Goal: Information Seeking & Learning: Compare options

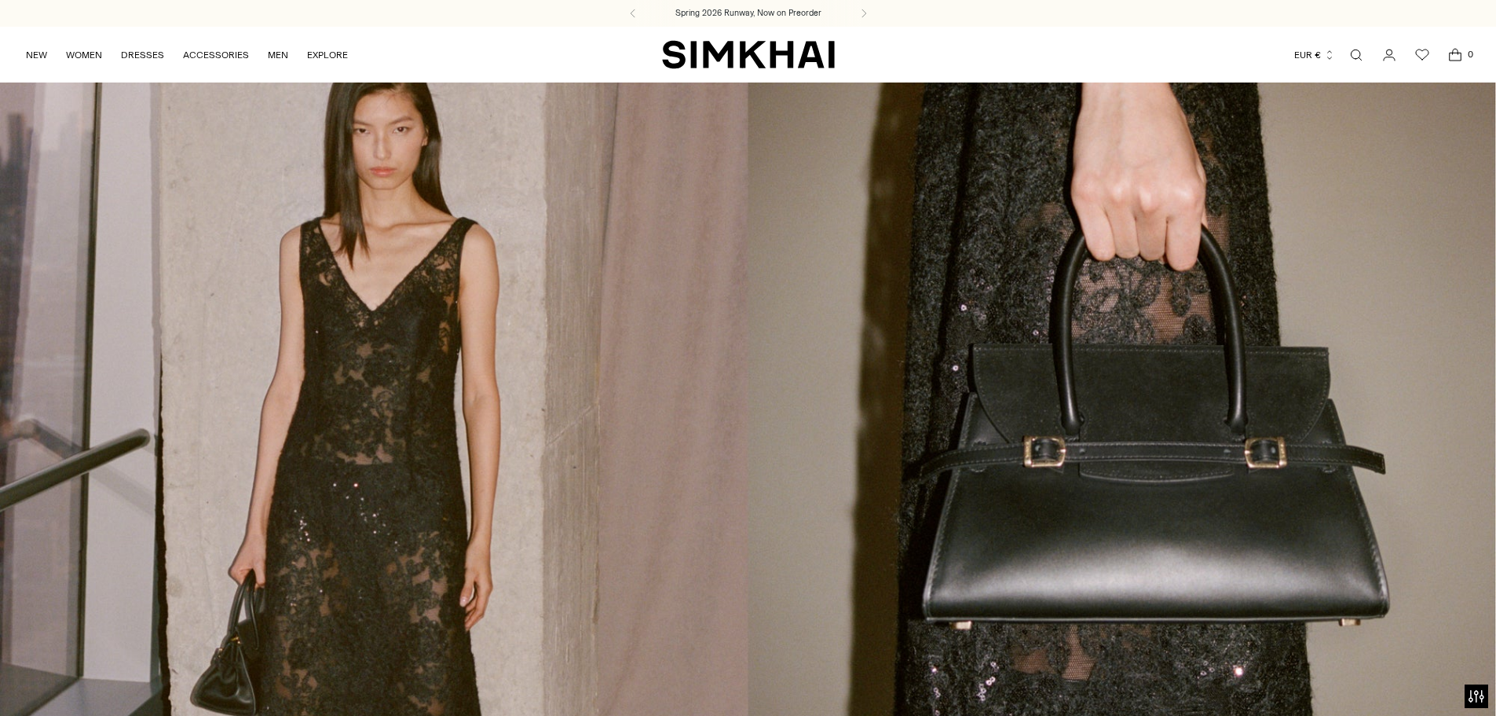
click at [1358, 53] on link "Open search modal" at bounding box center [1356, 54] width 31 height 31
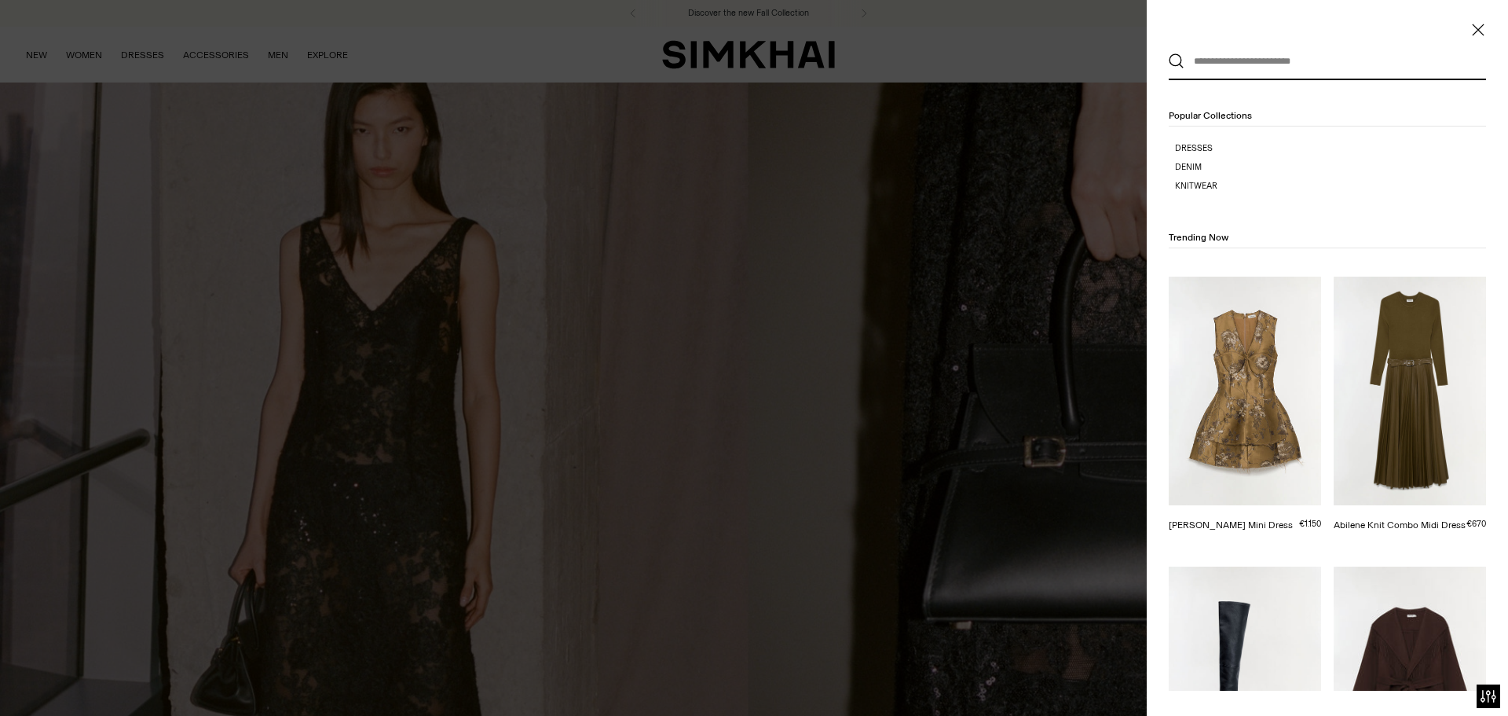
paste input "********"
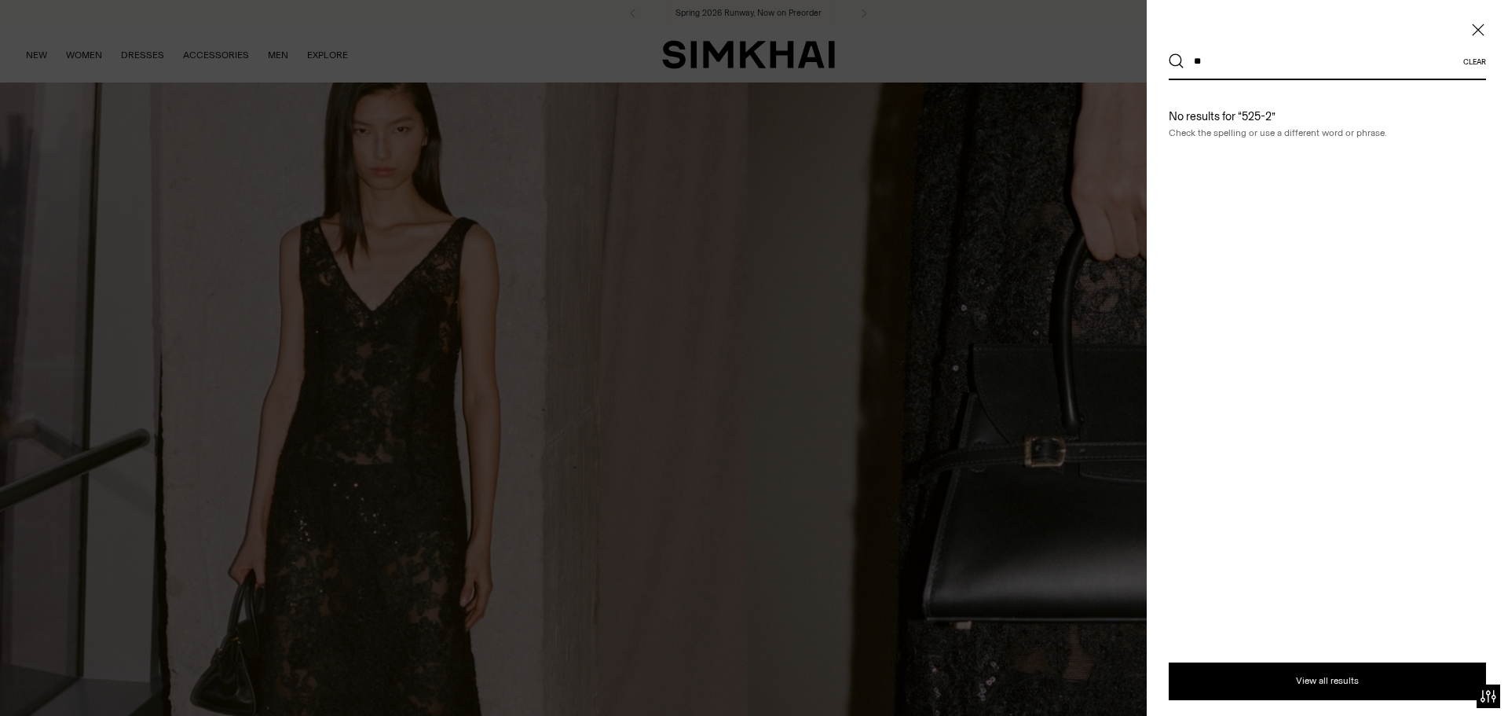
type input "*"
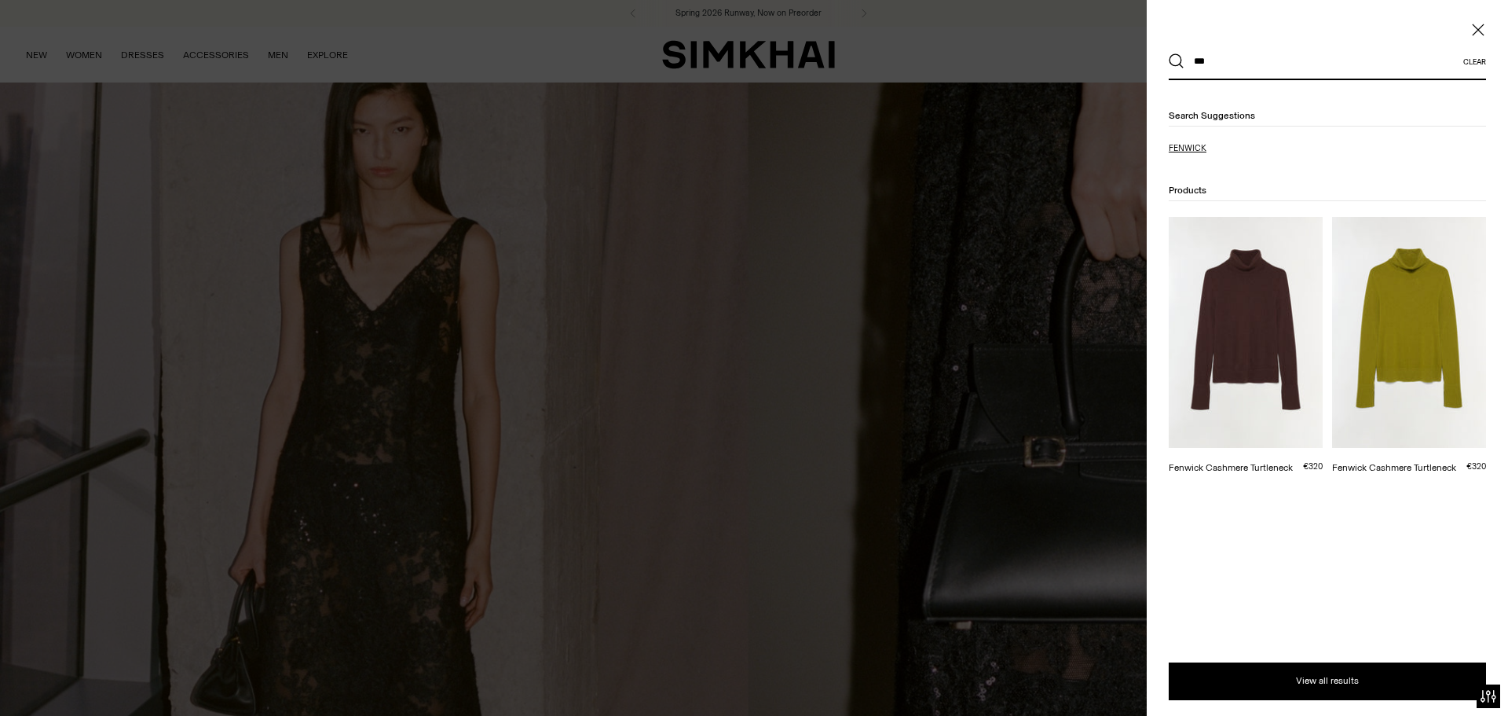
type input "***"
click at [1200, 145] on span "wick" at bounding box center [1196, 148] width 22 height 10
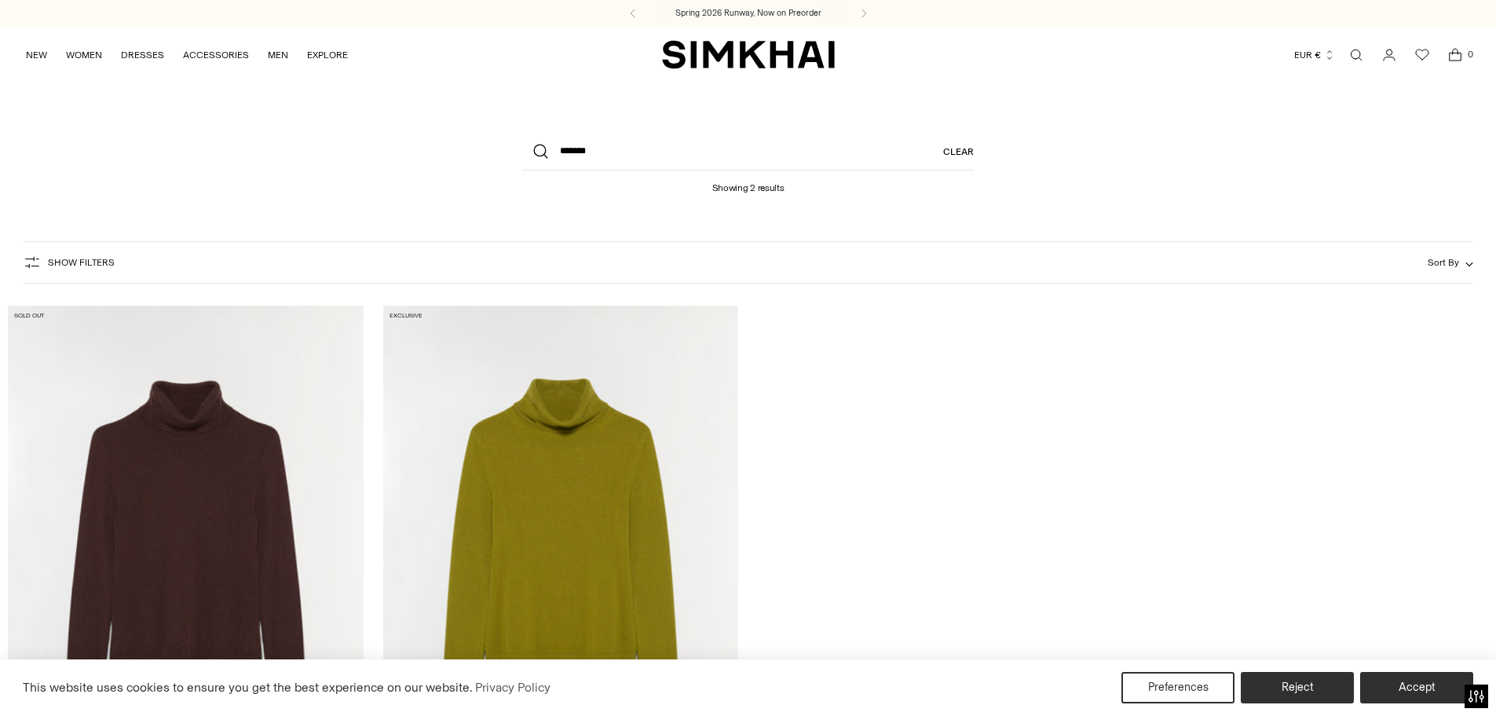
click at [1335, 398] on div "Sold out Fenwick Cashmere Turtleneck €320 Unit price / per Exclusive Fenwick Ca…" at bounding box center [748, 591] width 1481 height 596
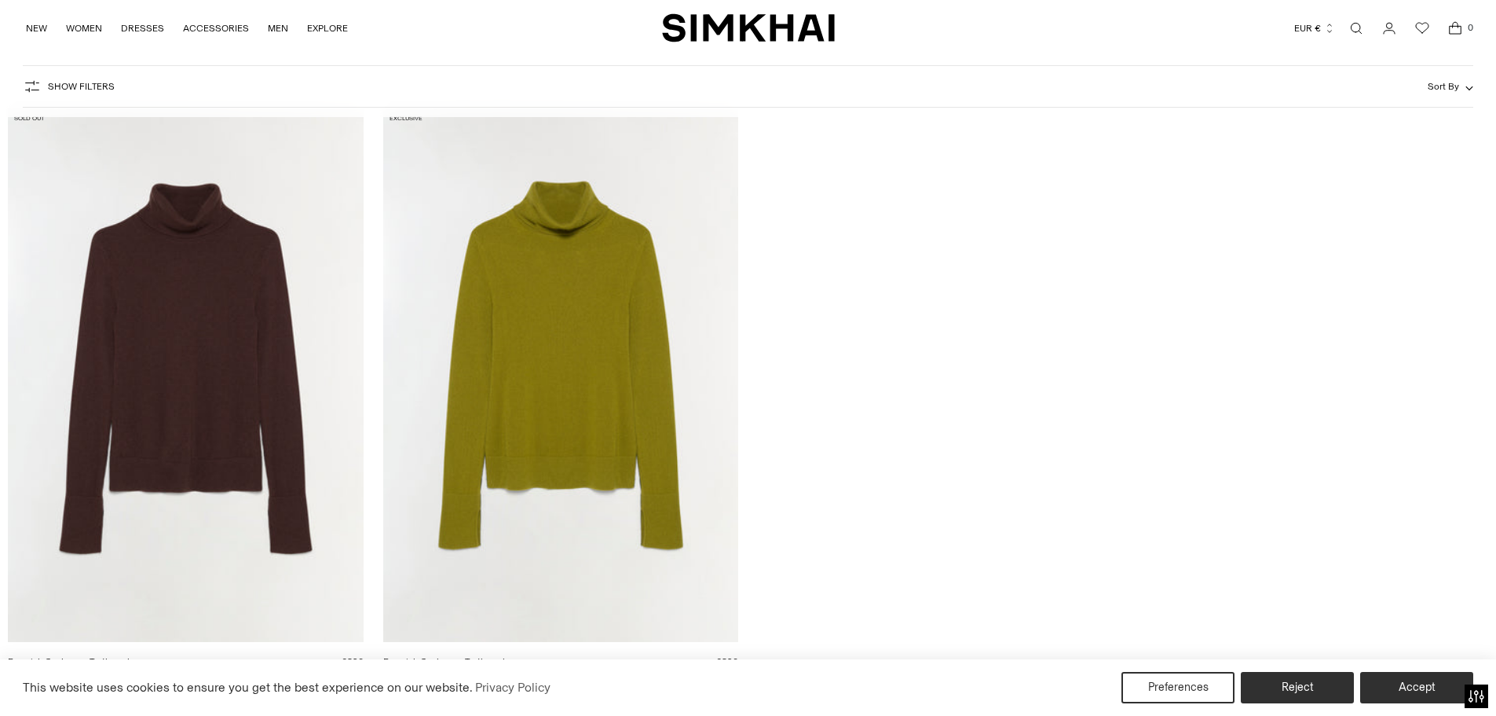
scroll to position [236, 0]
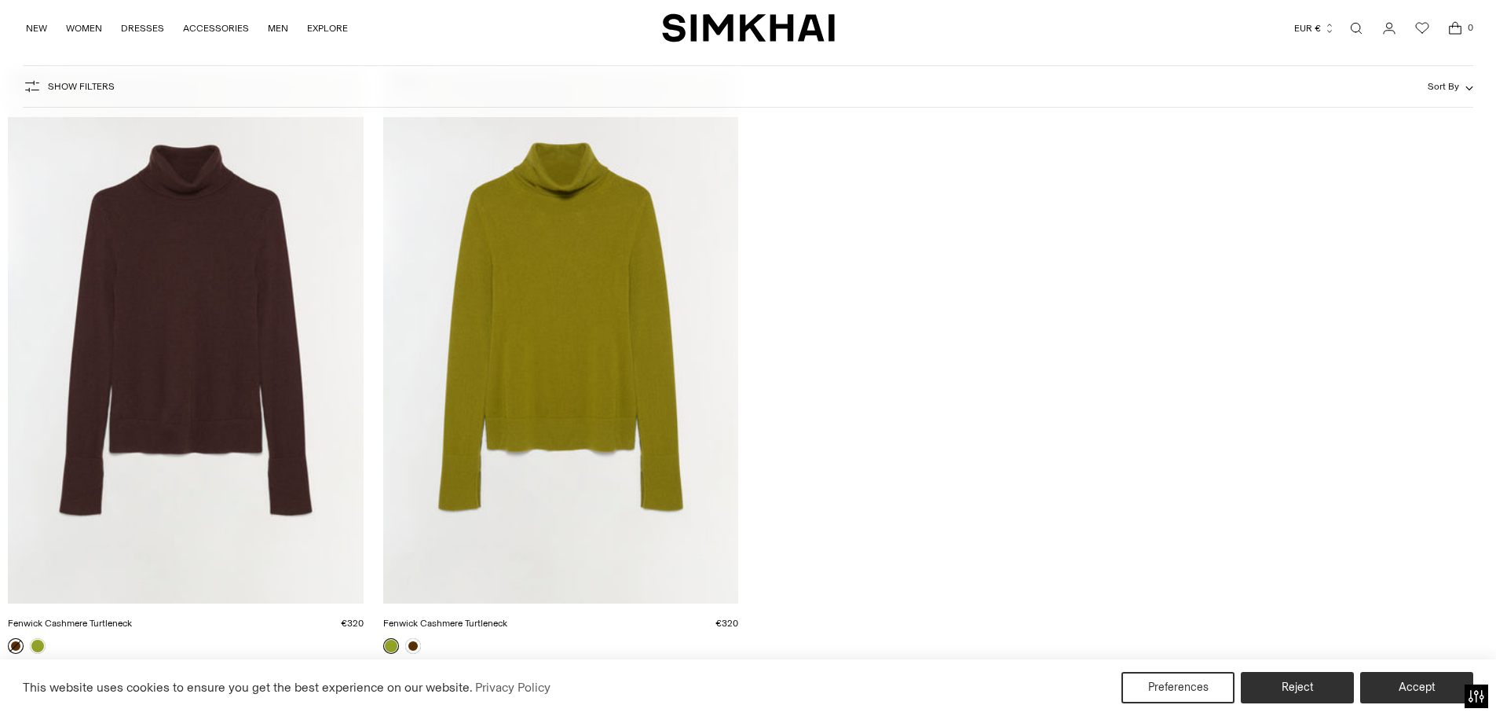
click at [132, 617] on link "Fenwick Cashmere Turtleneck" at bounding box center [70, 622] width 124 height 11
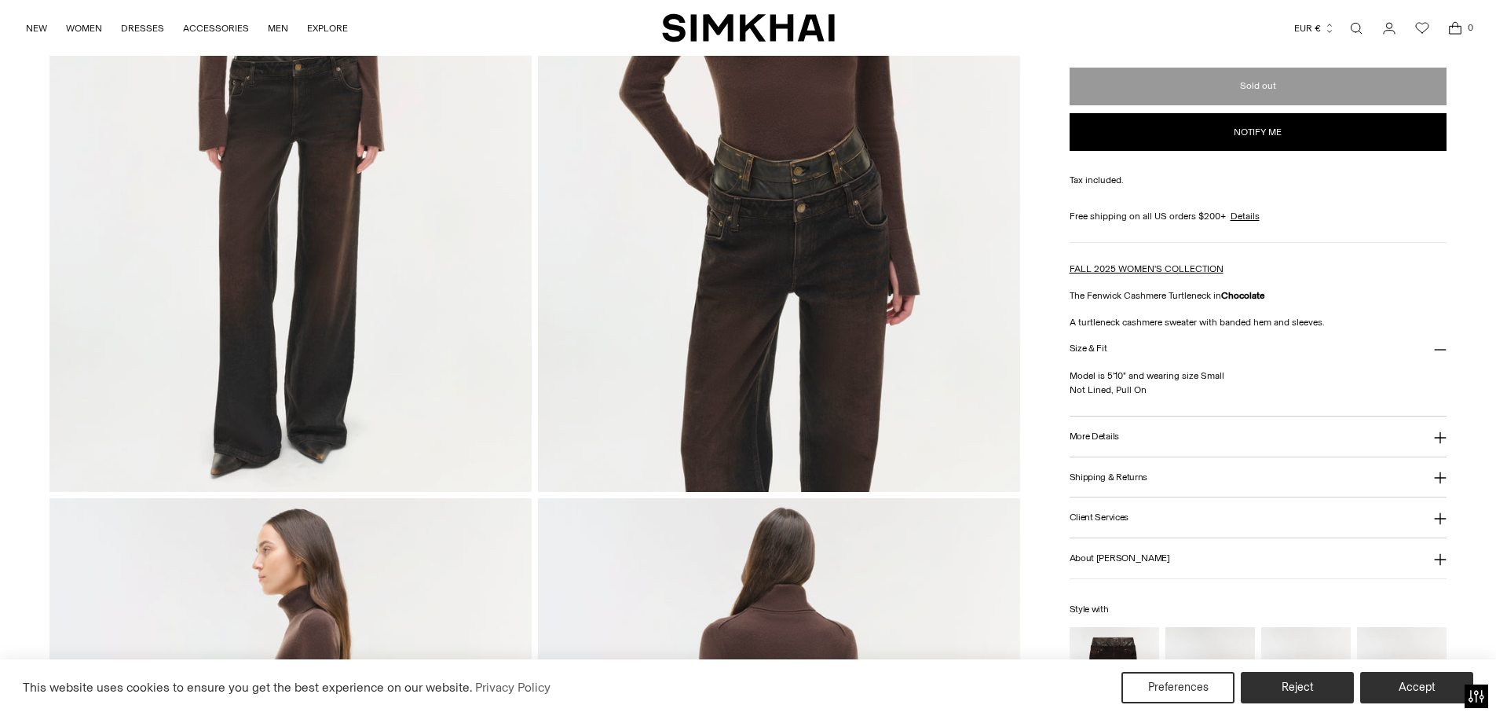
scroll to position [393, 0]
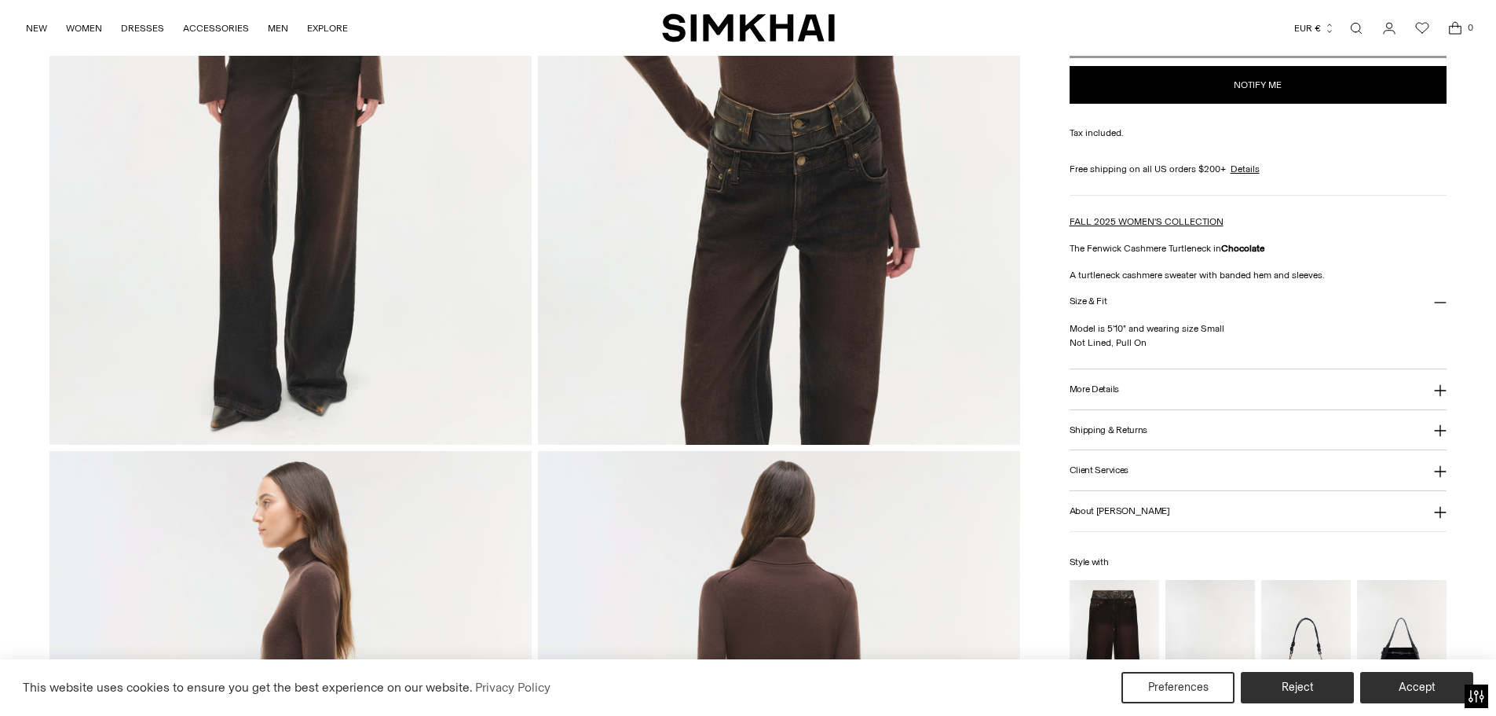
click at [1434, 394] on icon at bounding box center [1440, 390] width 13 height 13
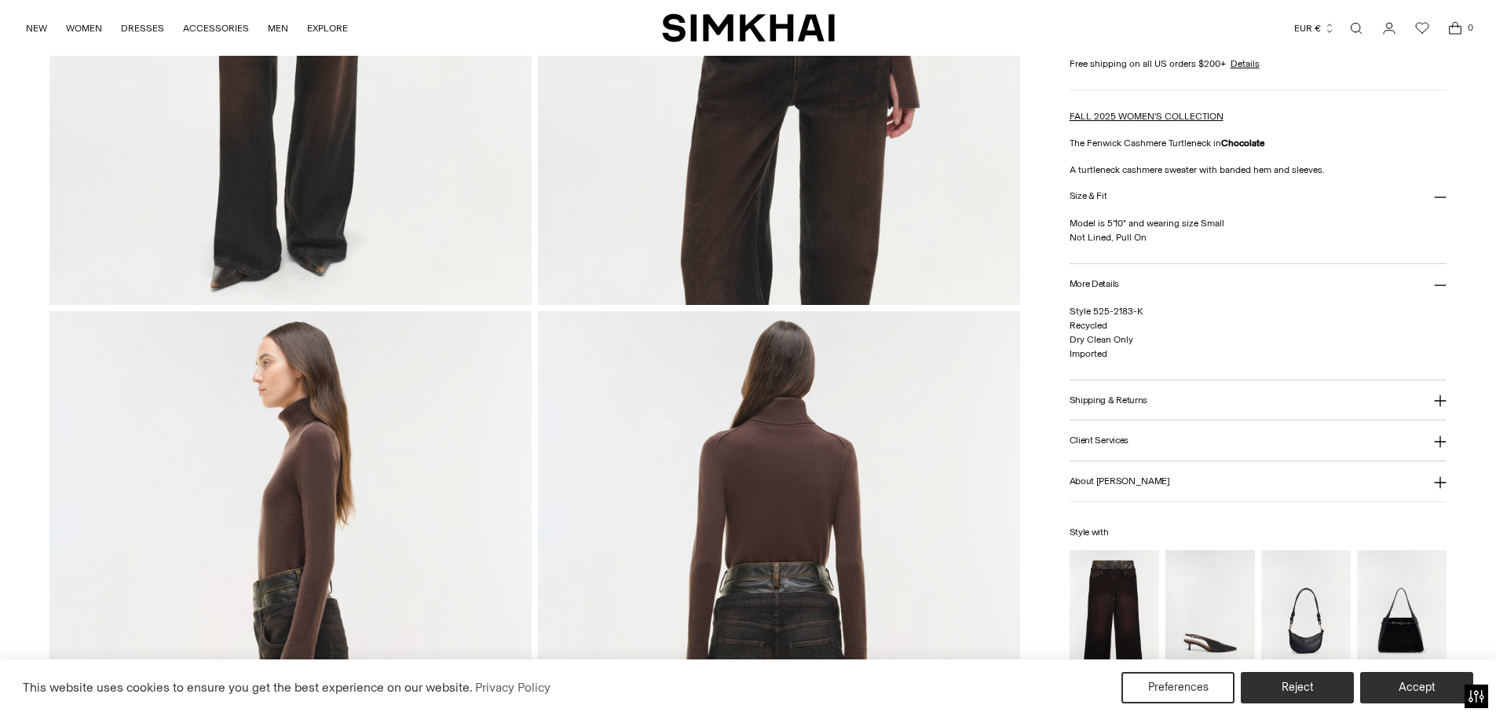
scroll to position [550, 0]
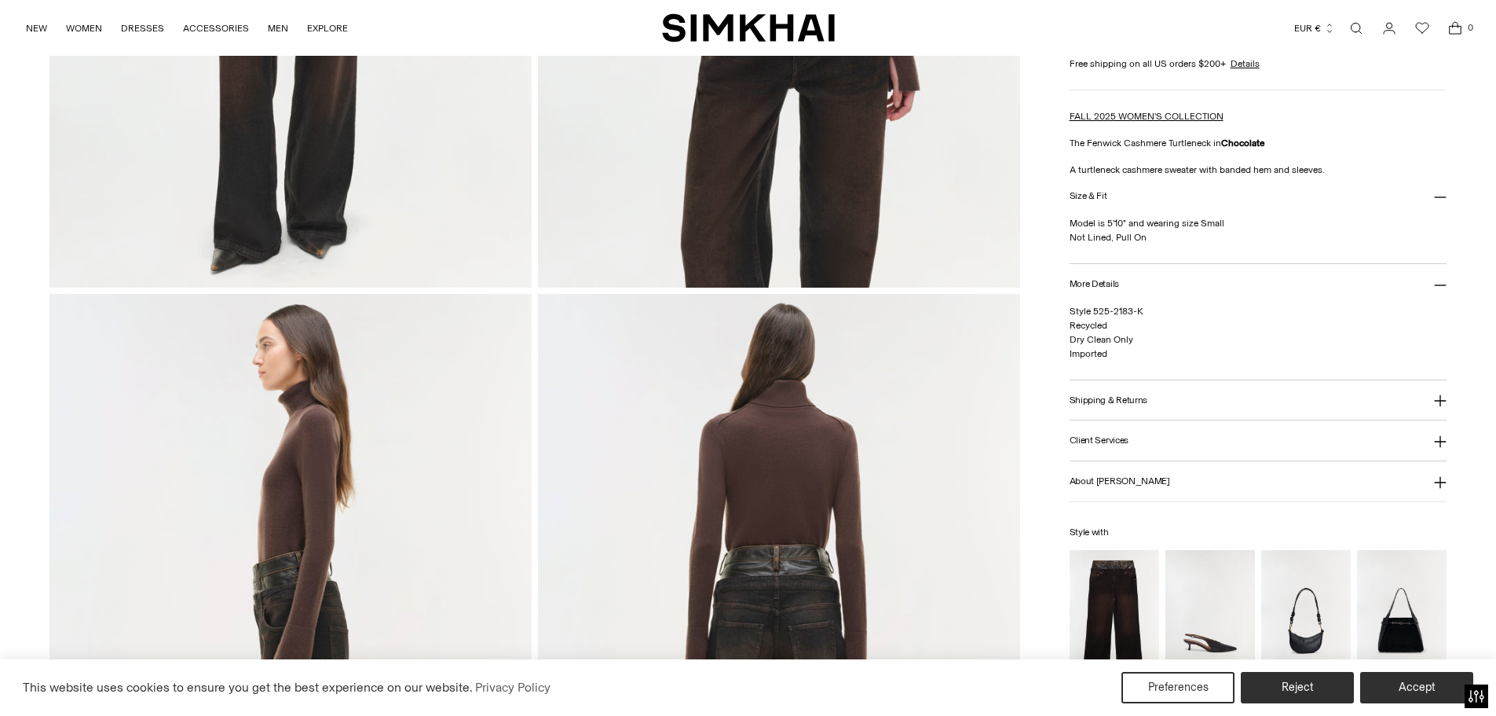
click at [1440, 405] on icon at bounding box center [1441, 401] width 12 height 12
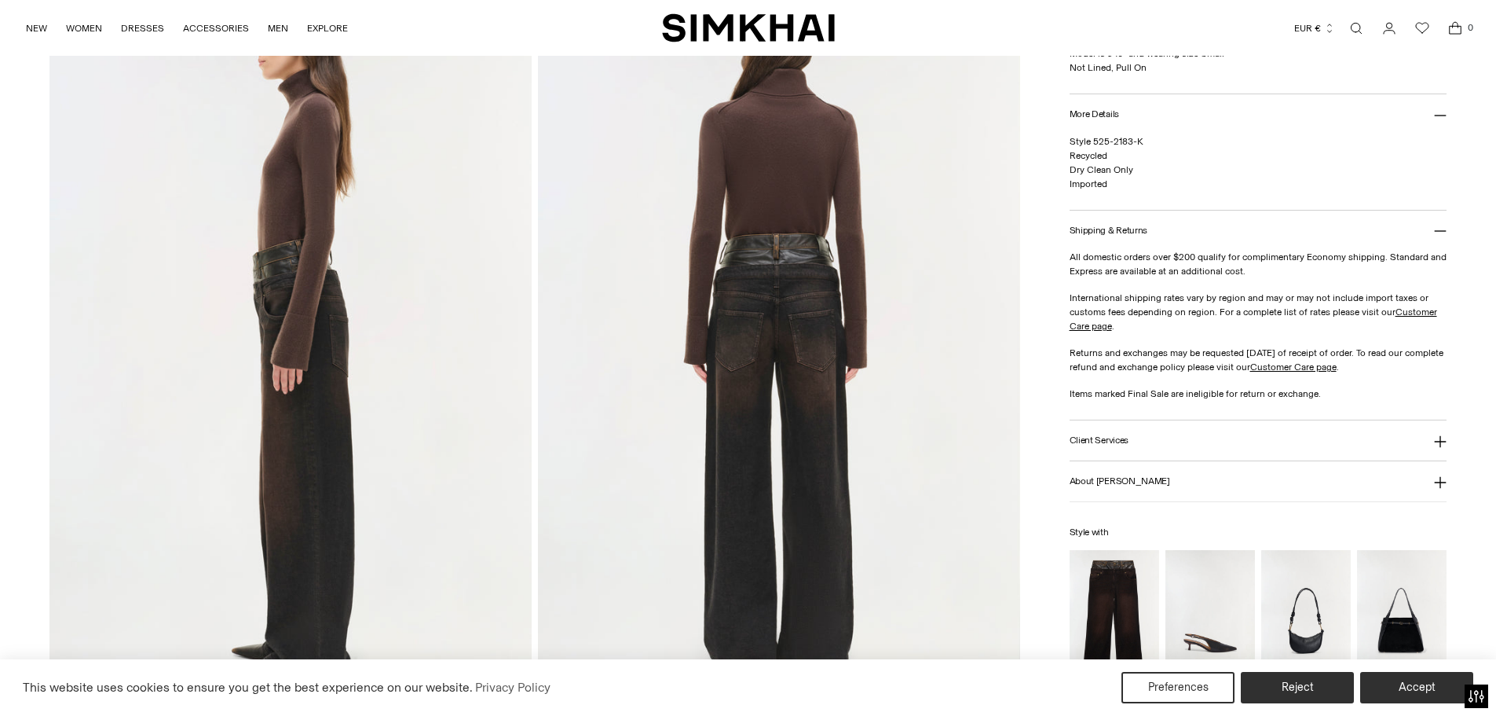
scroll to position [864, 0]
click at [1436, 444] on icon at bounding box center [1440, 441] width 13 height 13
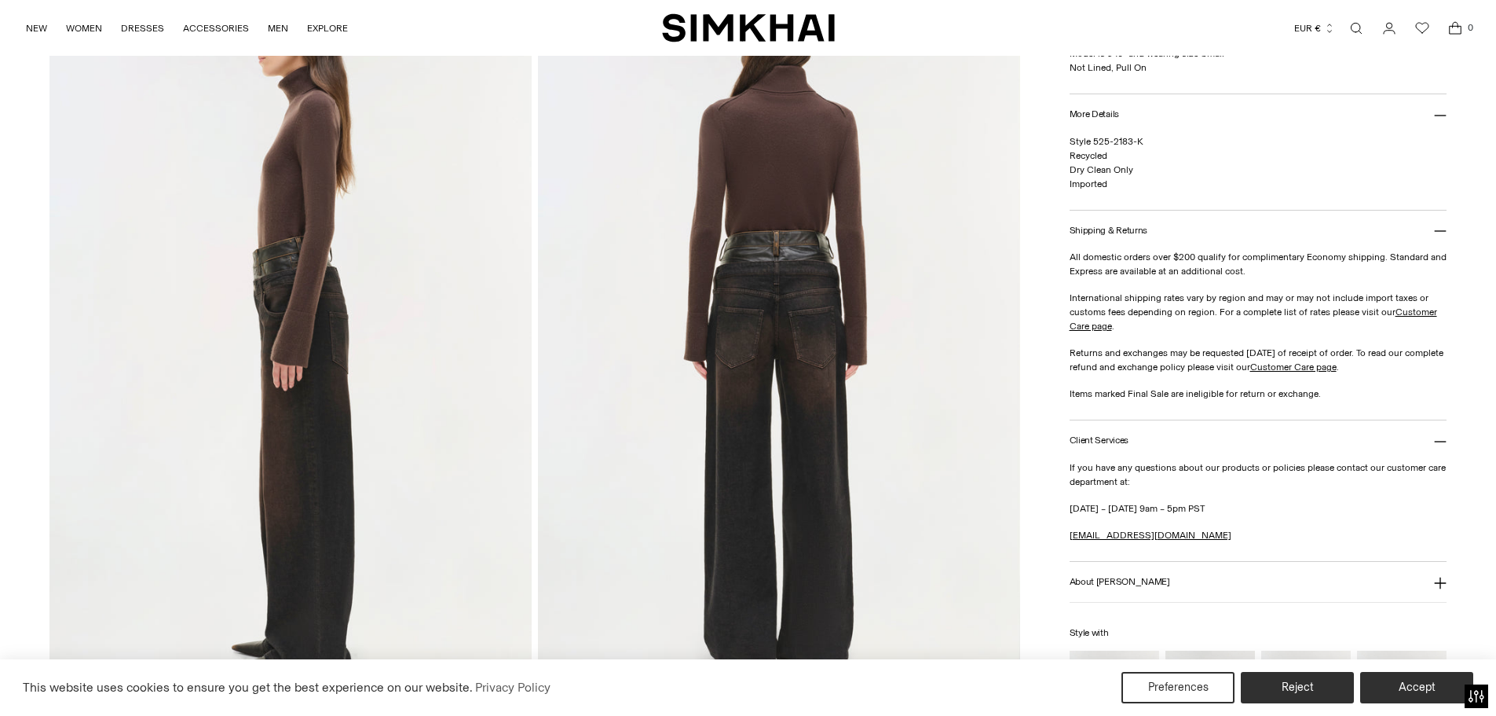
click at [1438, 584] on icon at bounding box center [1440, 583] width 13 height 13
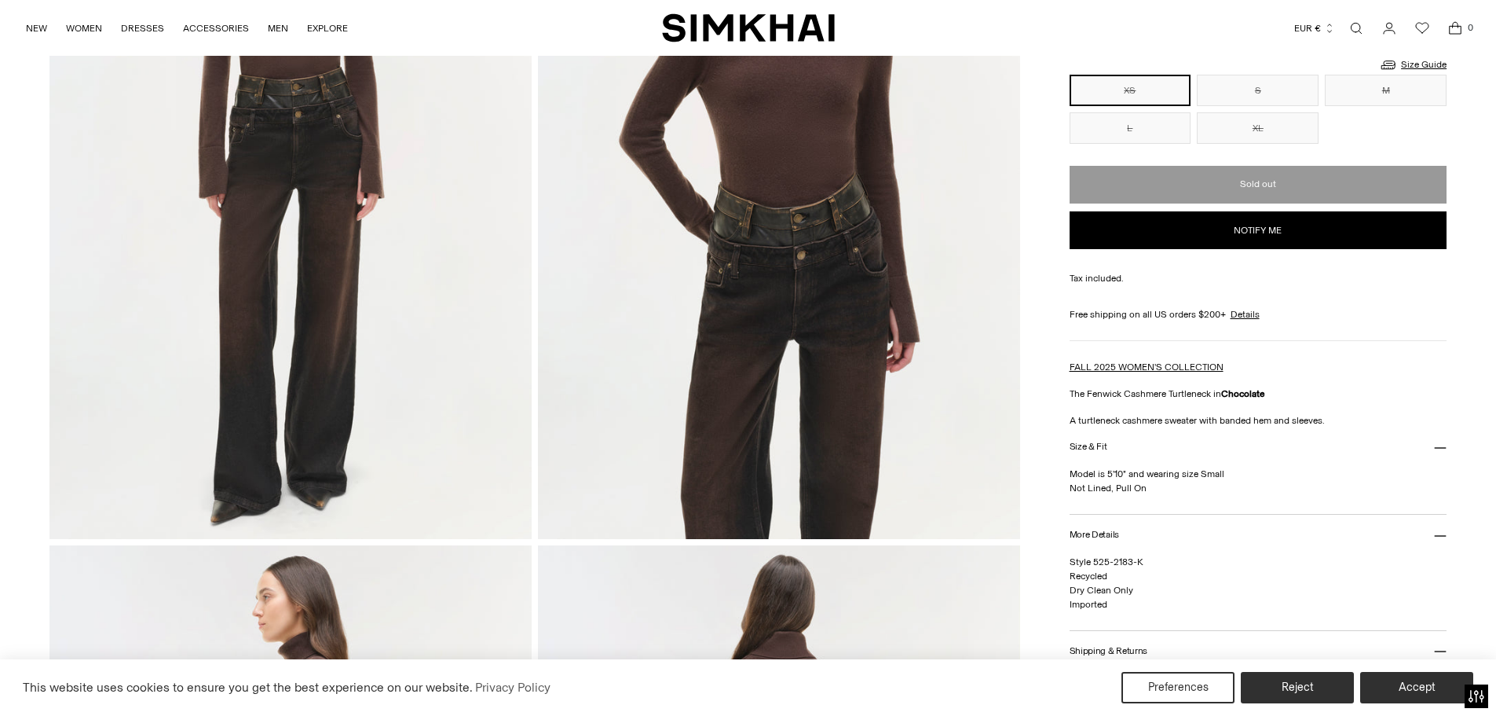
scroll to position [314, 0]
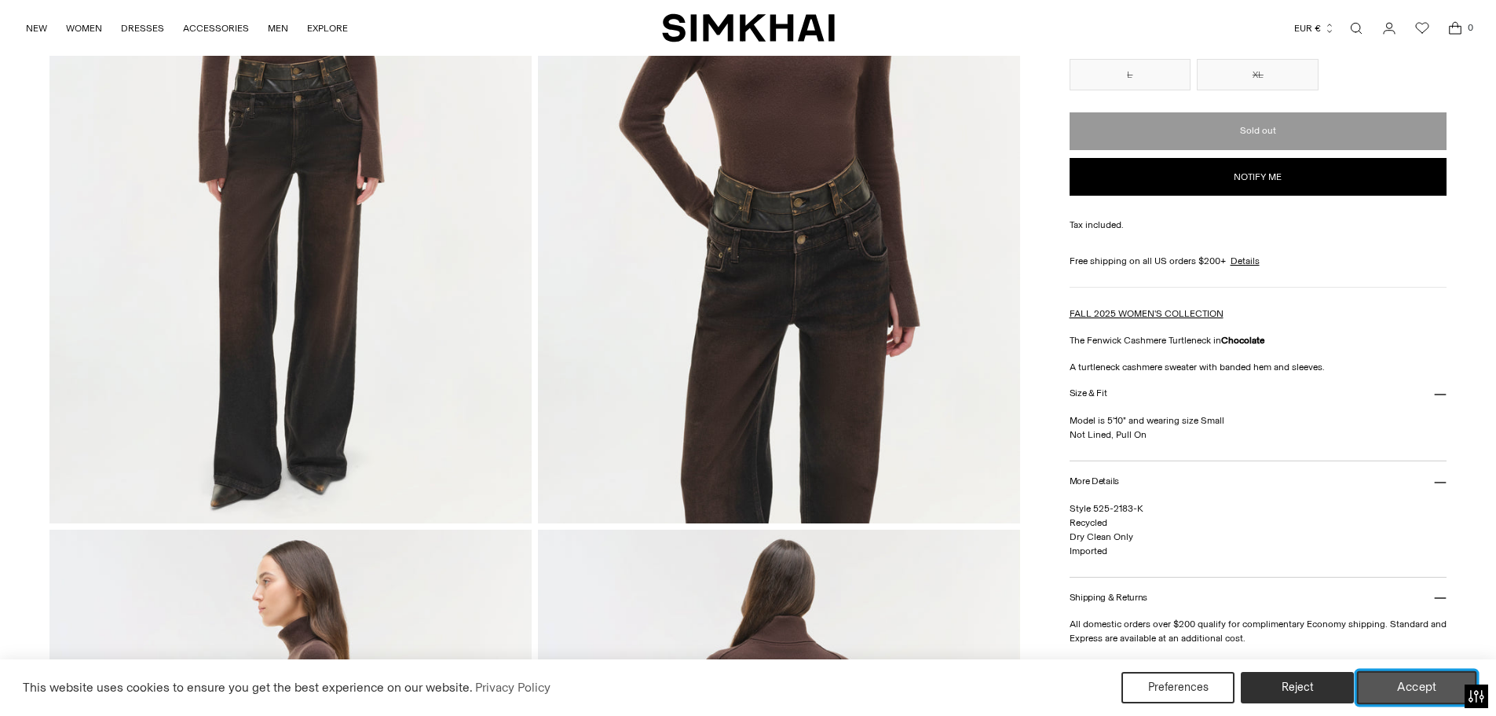
click at [1409, 694] on button "Accept" at bounding box center [1417, 687] width 120 height 33
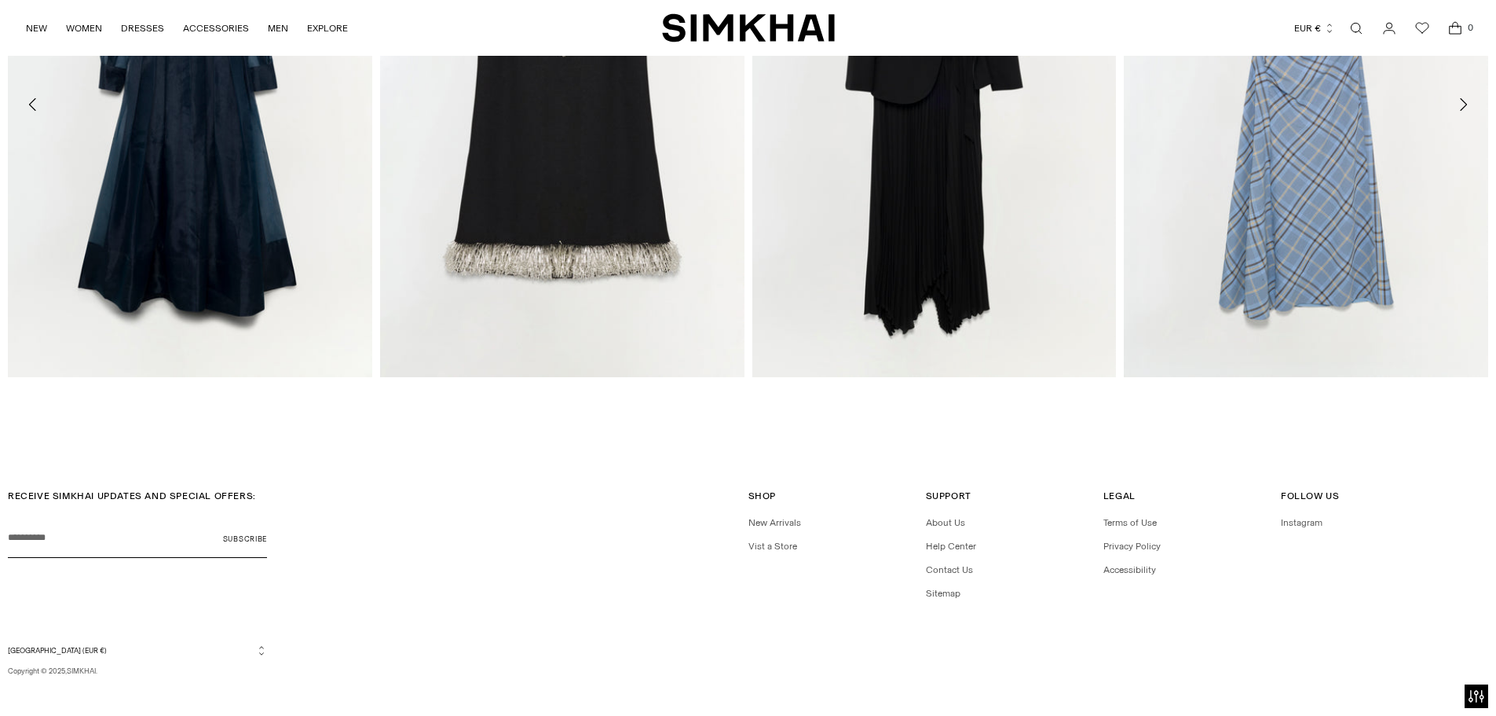
scroll to position [3218, 0]
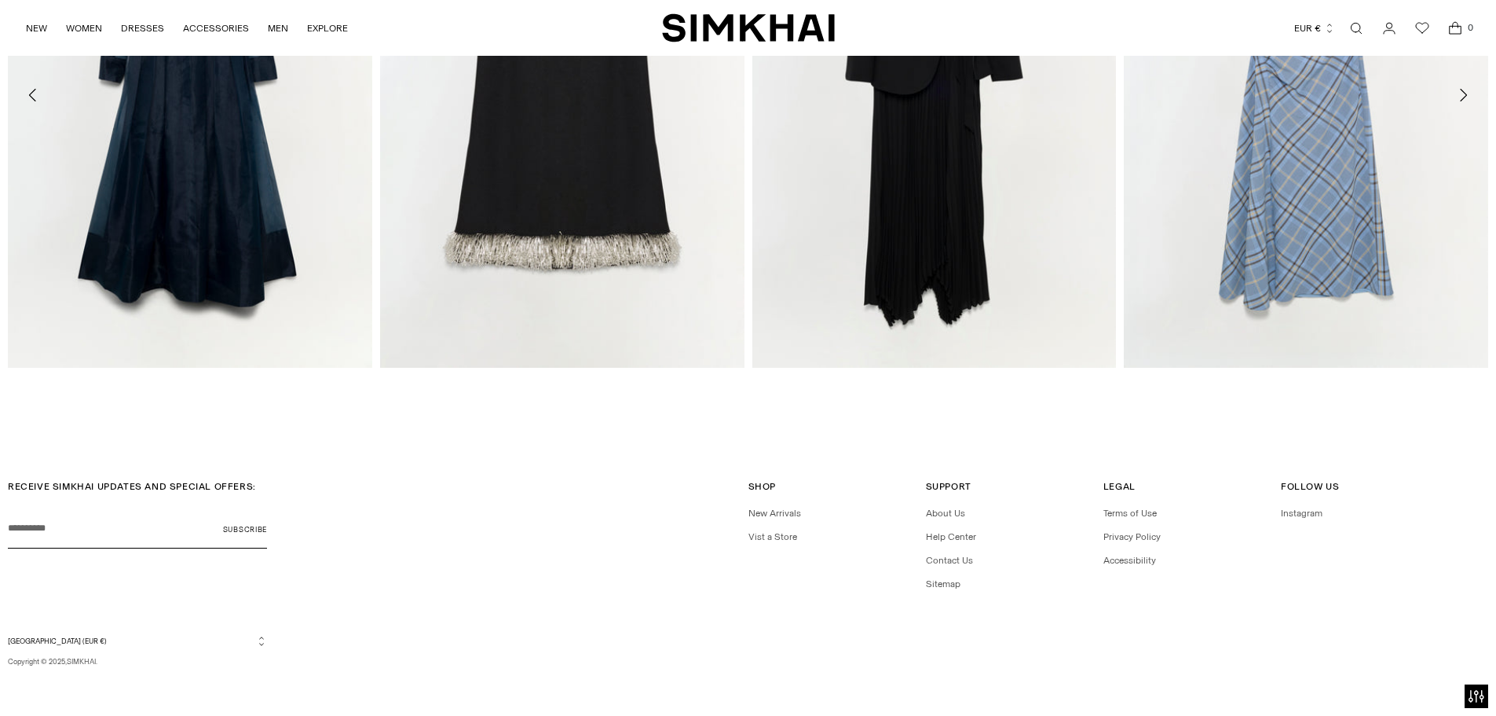
click at [789, 646] on div "Currency Greece (EUR €) Albania (ALL L) Algeria (DZD د.ج) Andorra (EUR €) Angol…" at bounding box center [748, 651] width 1481 height 32
drag, startPoint x: 1358, startPoint y: 30, endPoint x: 1282, endPoint y: 35, distance: 76.3
click at [1358, 30] on link "Open search modal" at bounding box center [1356, 28] width 31 height 31
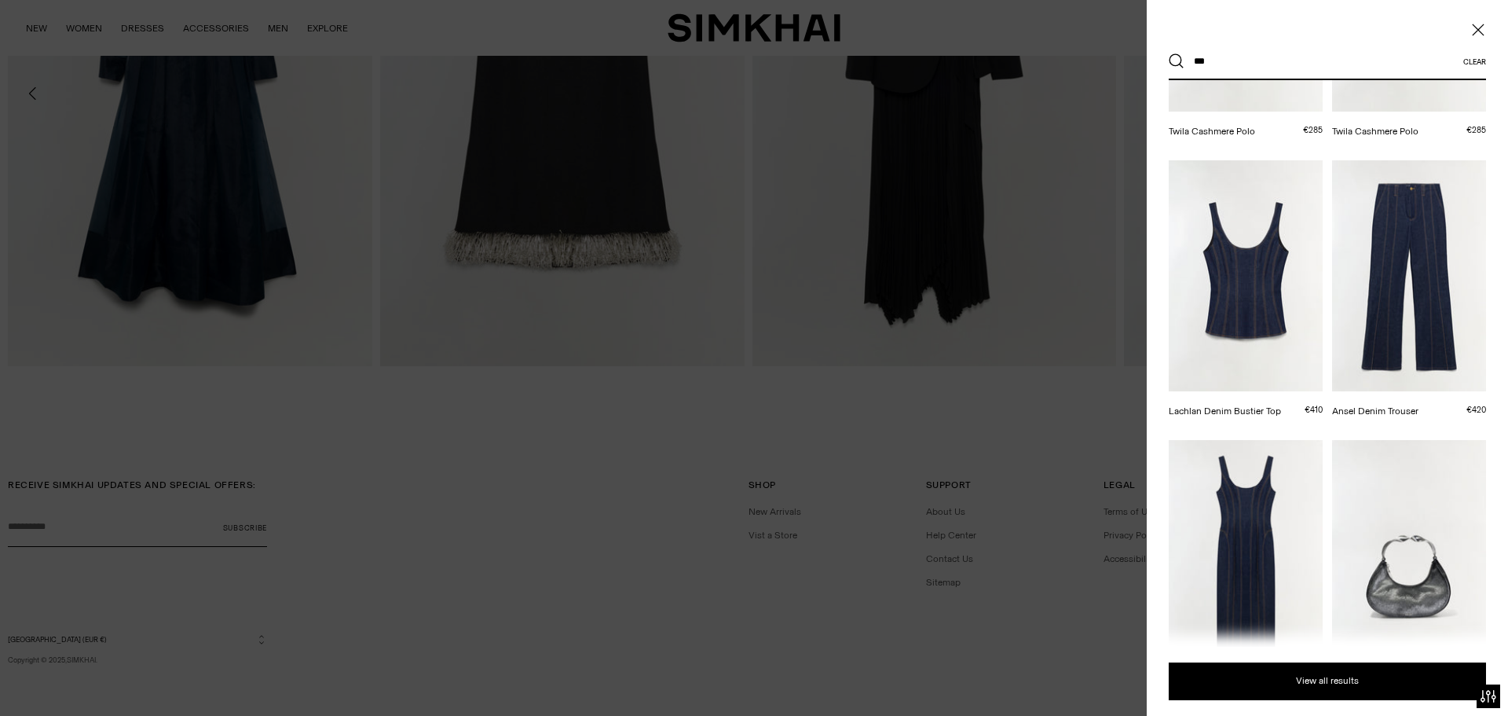
scroll to position [79, 0]
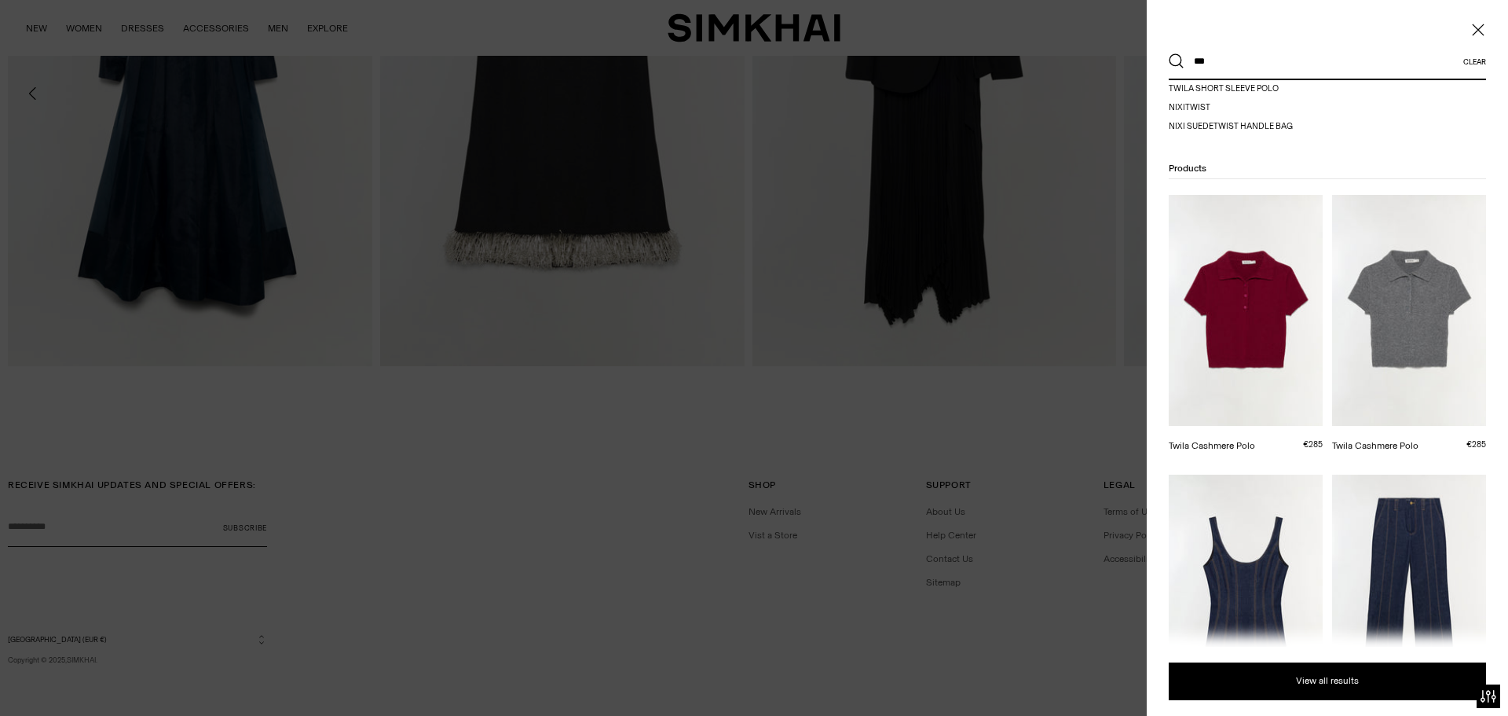
type input "***"
click at [1246, 330] on img at bounding box center [1246, 310] width 154 height 231
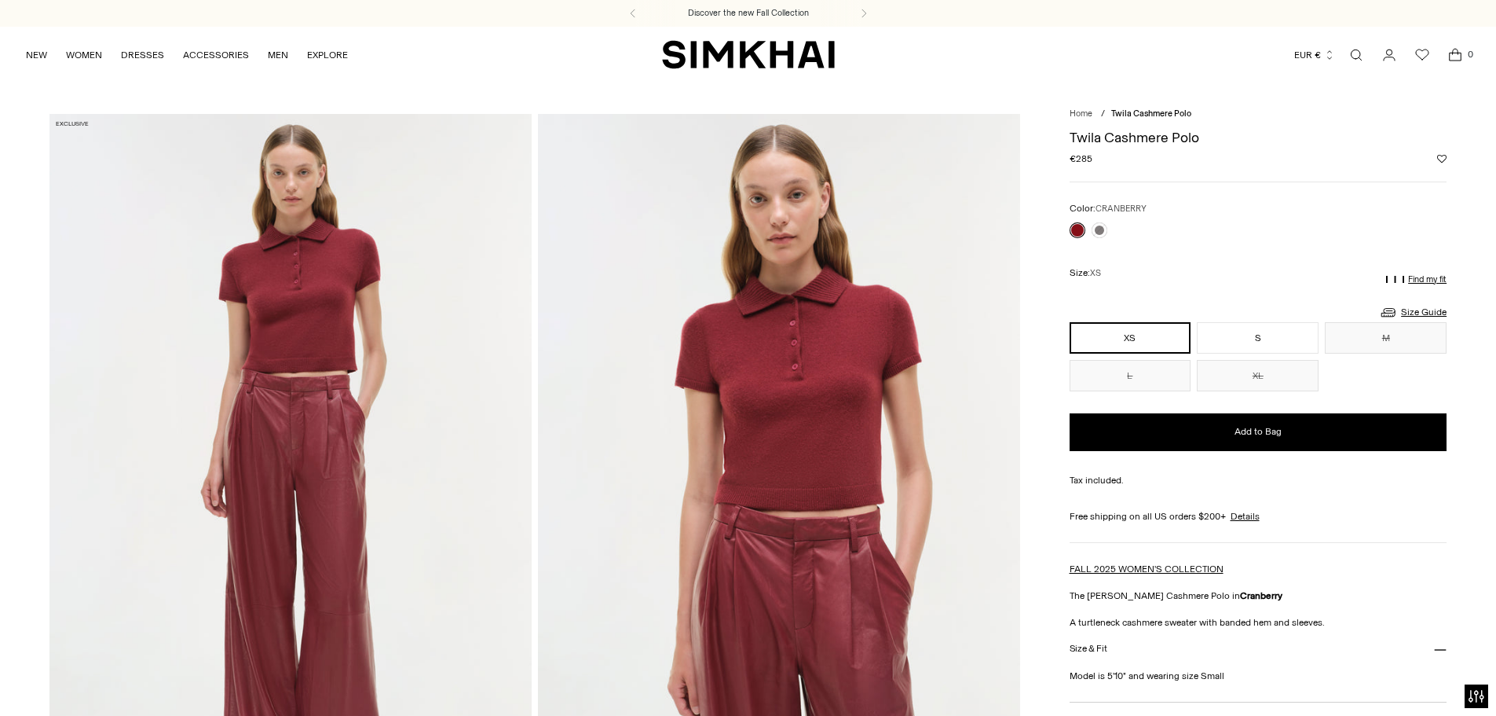
click at [1357, 51] on link "Open search modal" at bounding box center [1356, 54] width 31 height 31
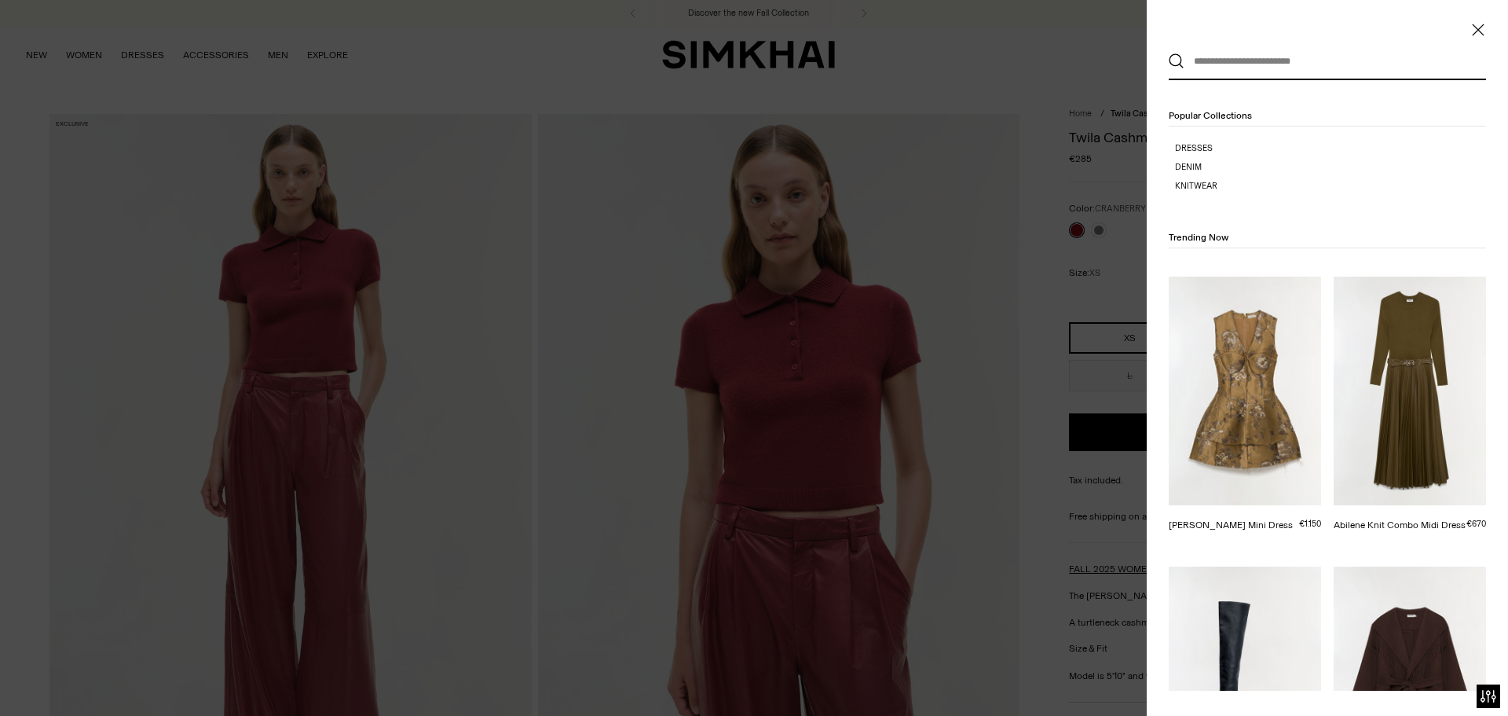
click at [1266, 66] on input "text" at bounding box center [1324, 61] width 279 height 35
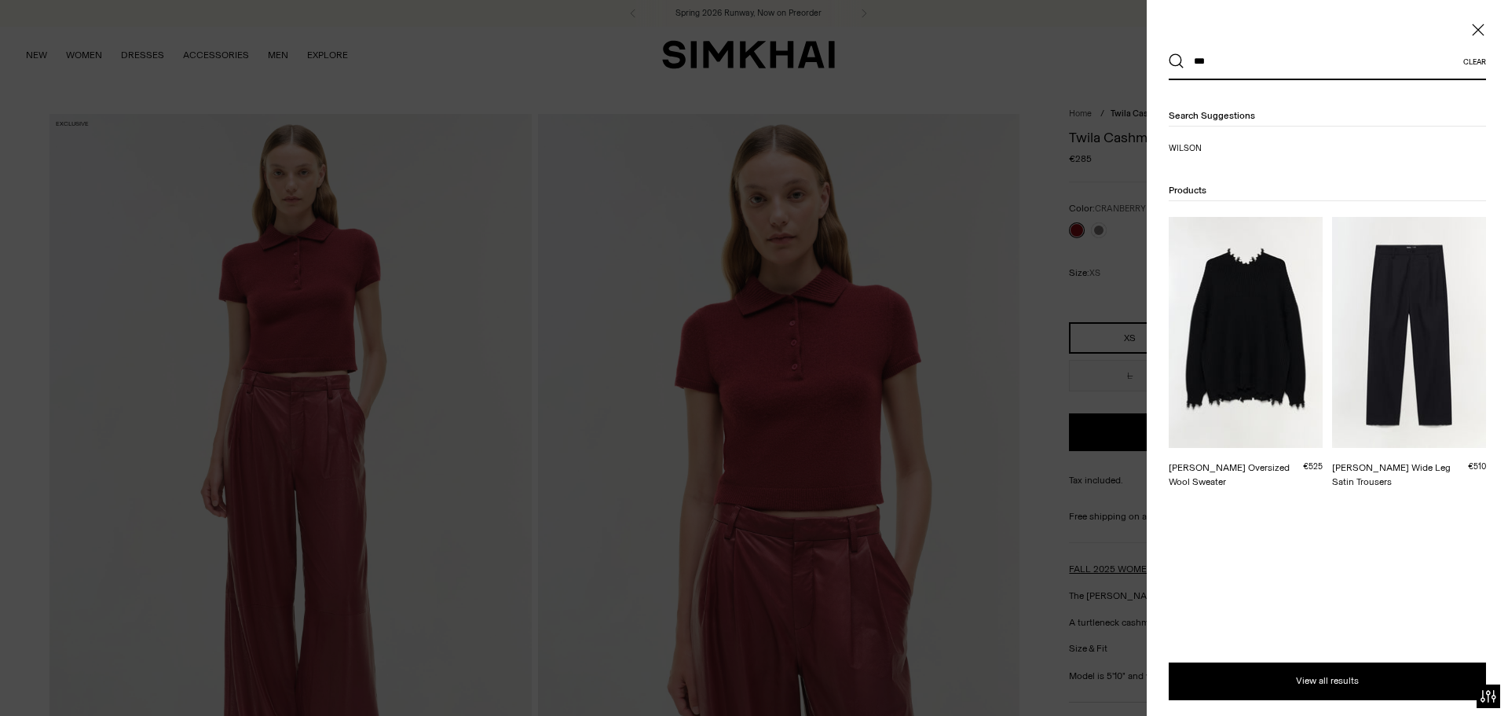
type input "***"
click at [1254, 300] on img at bounding box center [1246, 332] width 154 height 231
